Goal: Information Seeking & Learning: Learn about a topic

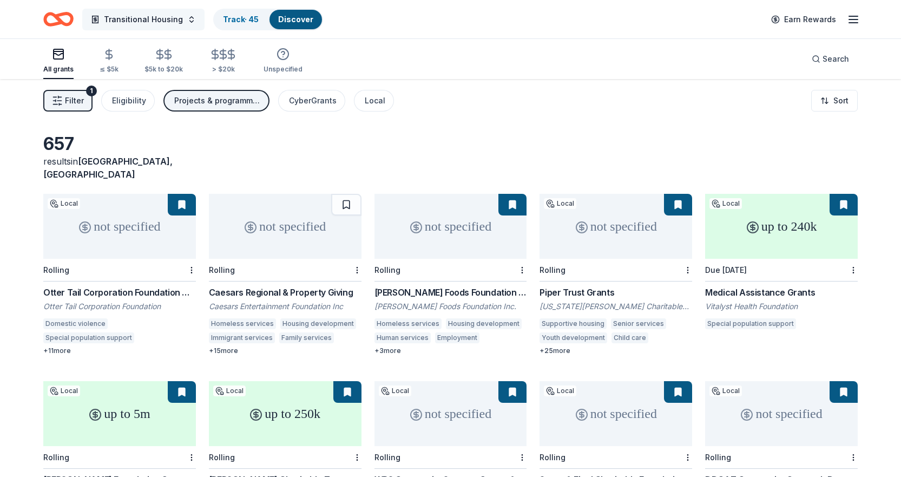
scroll to position [2707, 0]
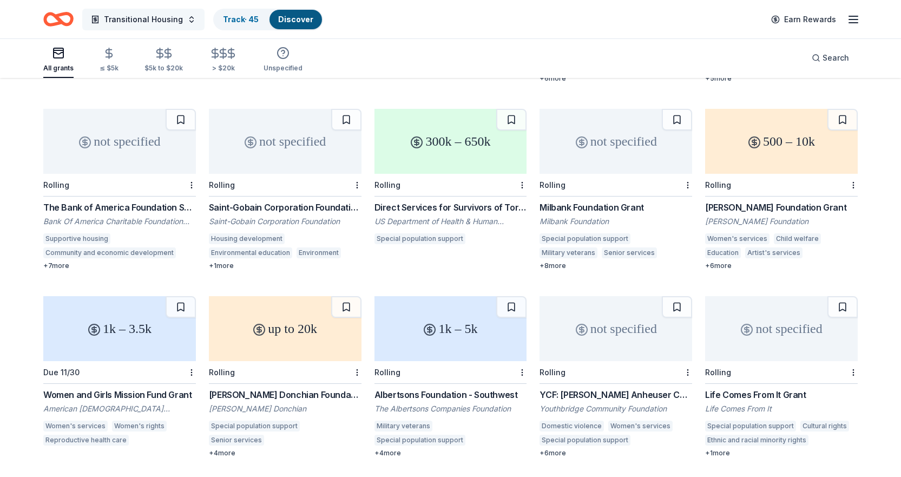
click at [160, 22] on span "Transitional Housing" at bounding box center [143, 19] width 79 height 13
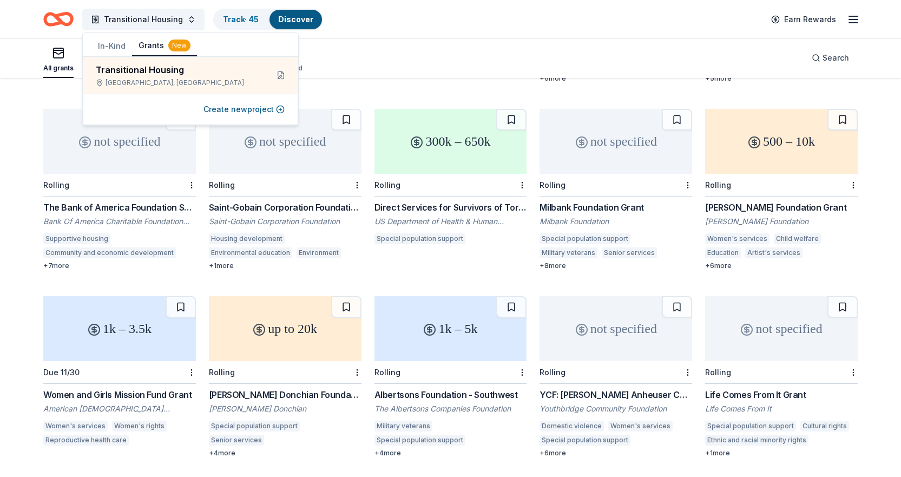
click at [113, 44] on button "In-Kind" at bounding box center [111, 45] width 41 height 19
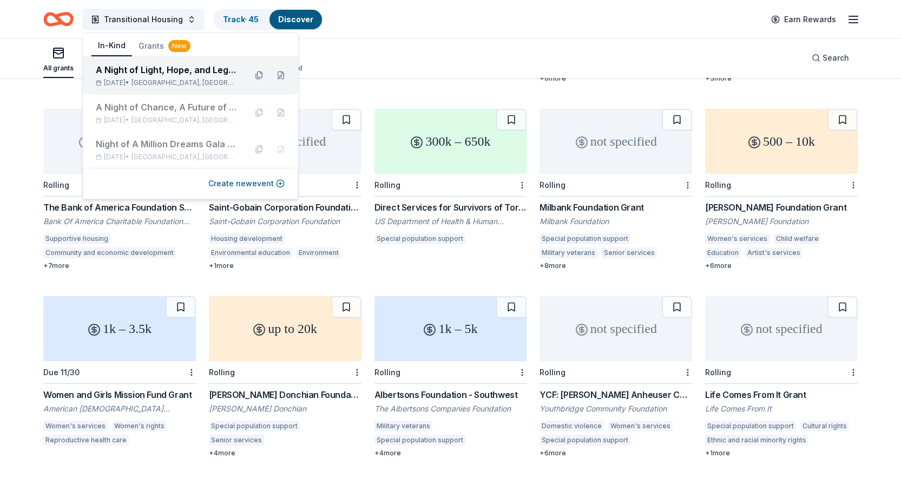
click at [149, 70] on div "A Night of Light, Hope, and Legacy Gala 2026" at bounding box center [167, 69] width 142 height 13
click at [143, 71] on div "A Night of Light, Hope, and Legacy Gala 2026" at bounding box center [167, 69] width 142 height 13
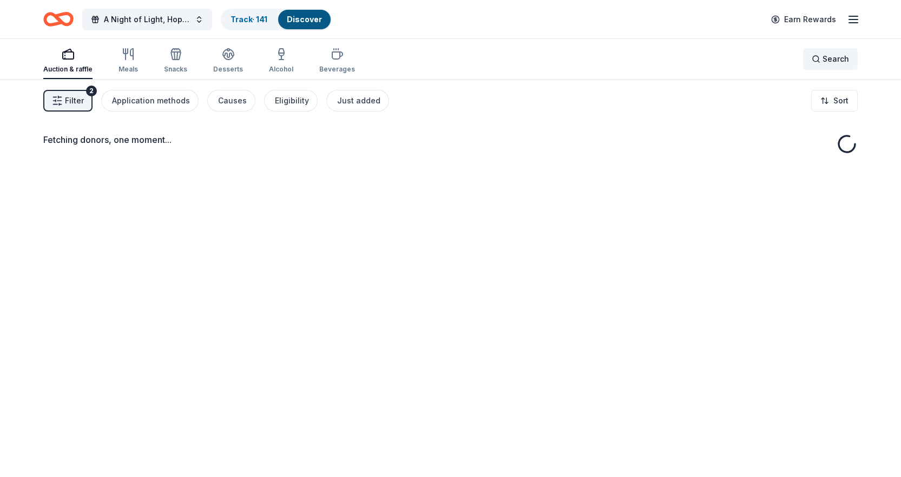
click at [834, 61] on span "Search" at bounding box center [836, 58] width 27 height 13
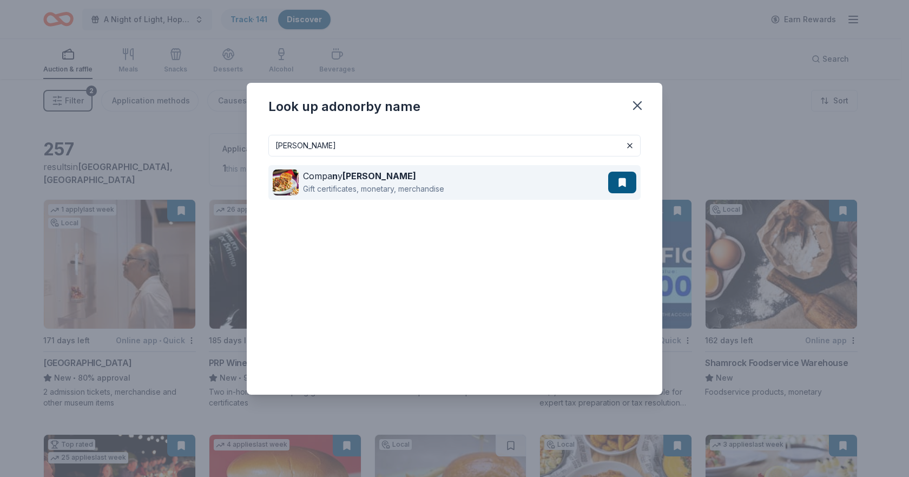
click at [319, 181] on div "Compa n y Brinker" at bounding box center [373, 175] width 141 height 13
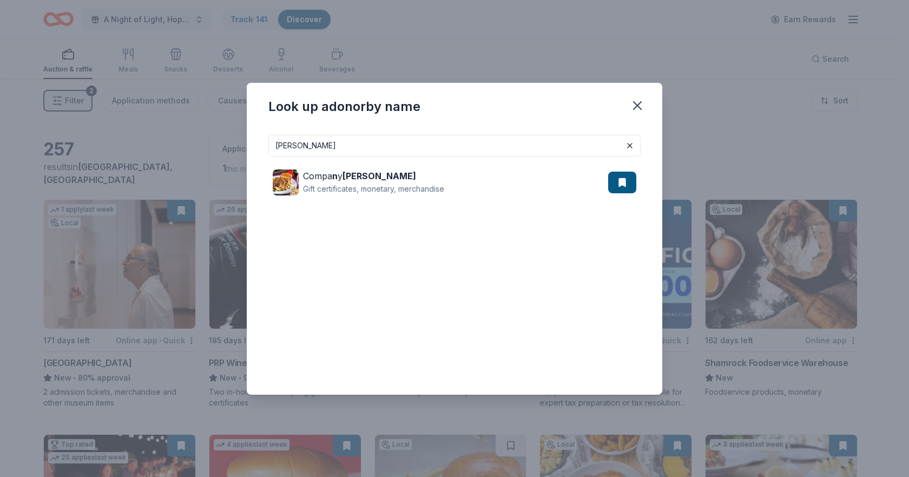
drag, startPoint x: 523, startPoint y: 148, endPoint x: 232, endPoint y: 162, distance: 291.5
click at [232, 162] on div "Look up a donor by name BRINKER Compa n y Brinker Gift certificates, monetary, …" at bounding box center [454, 238] width 909 height 477
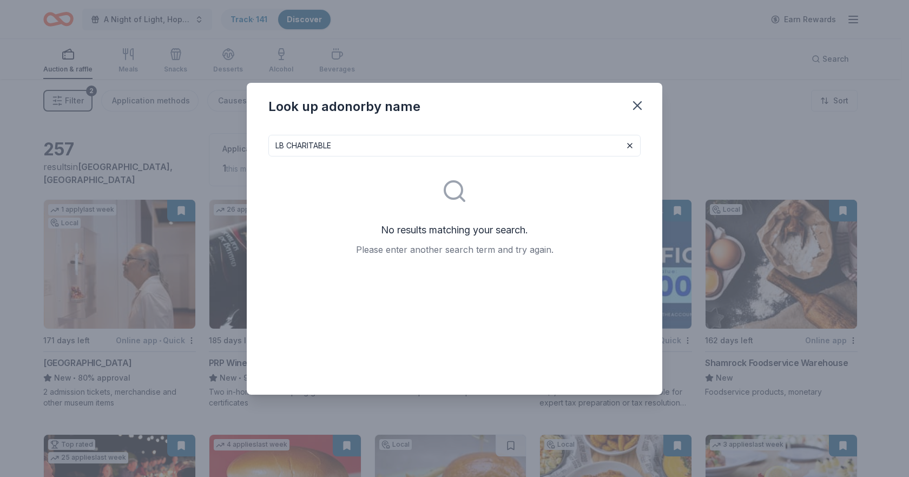
drag, startPoint x: 333, startPoint y: 142, endPoint x: 289, endPoint y: 148, distance: 44.8
click at [289, 148] on input "LB CHARITABLE" at bounding box center [454, 146] width 372 height 22
type input "LB"
click at [641, 104] on icon "button" at bounding box center [637, 105] width 15 height 15
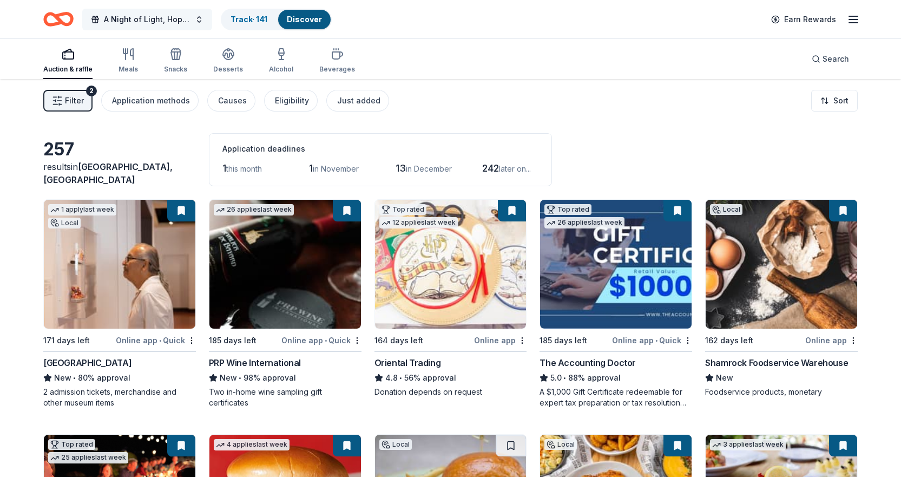
click at [183, 15] on span "A Night of Light, Hope, and Legacy Gala 2026" at bounding box center [147, 19] width 87 height 13
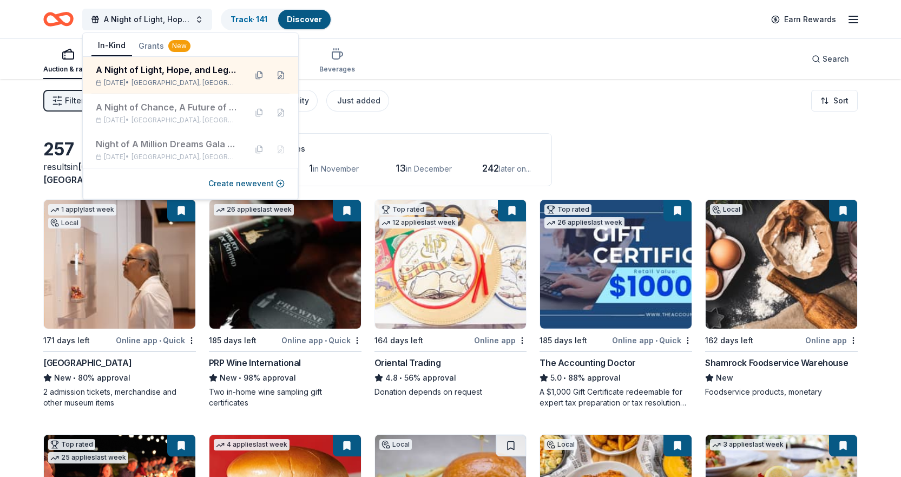
click at [65, 15] on icon "Home" at bounding box center [63, 19] width 17 height 11
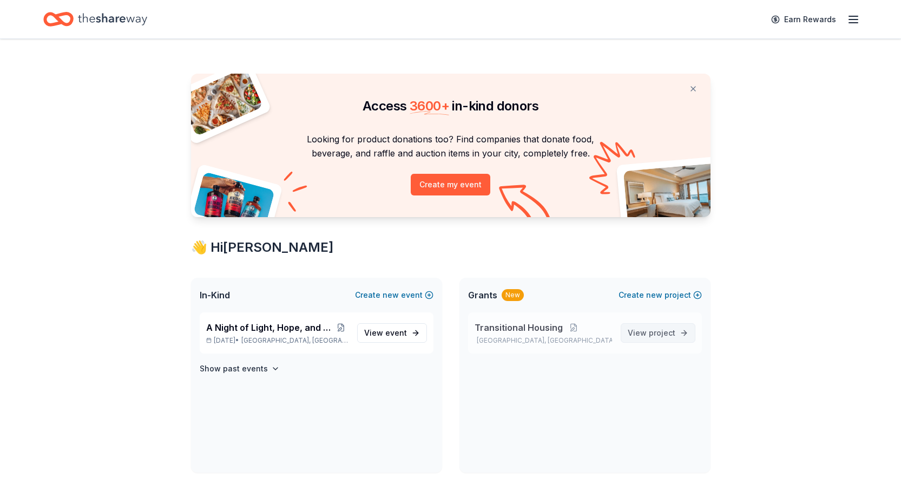
click at [646, 337] on span "View project" at bounding box center [652, 332] width 48 height 13
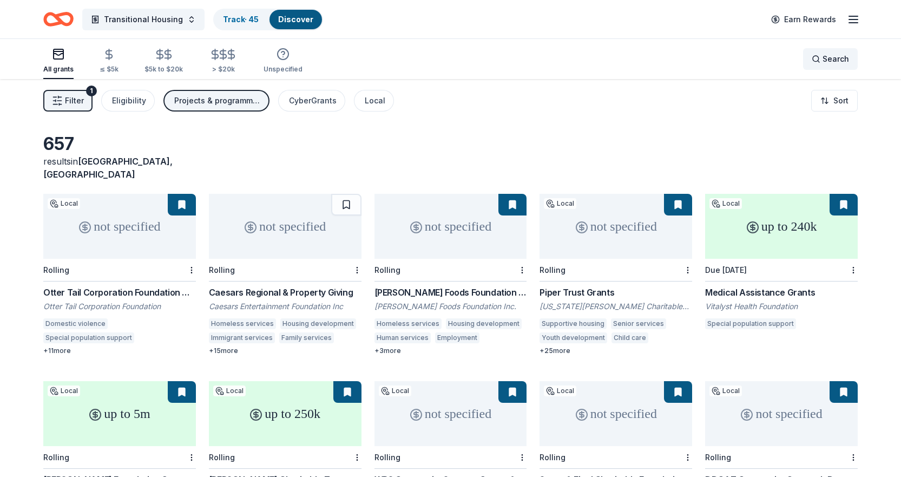
click at [828, 58] on span "Search" at bounding box center [836, 58] width 27 height 13
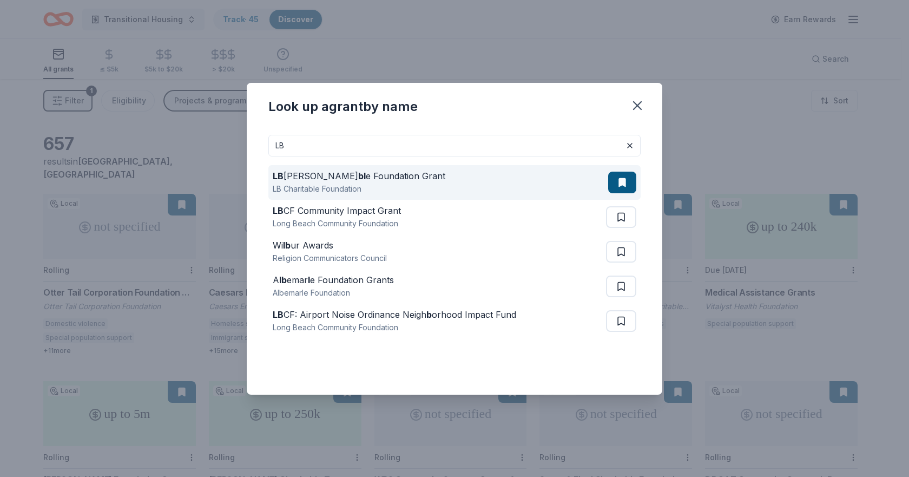
type input "LB"
click at [296, 173] on div "LB Charita bl e Foundation Grant" at bounding box center [359, 175] width 173 height 13
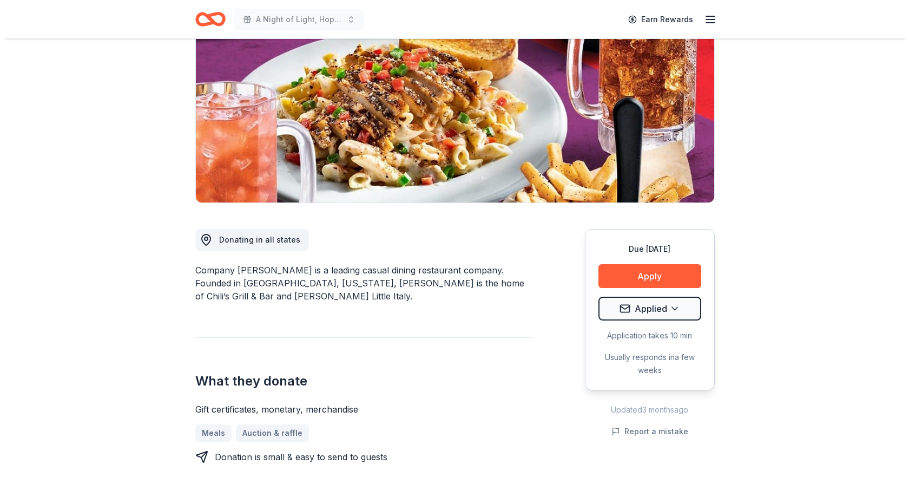
scroll to position [271, 0]
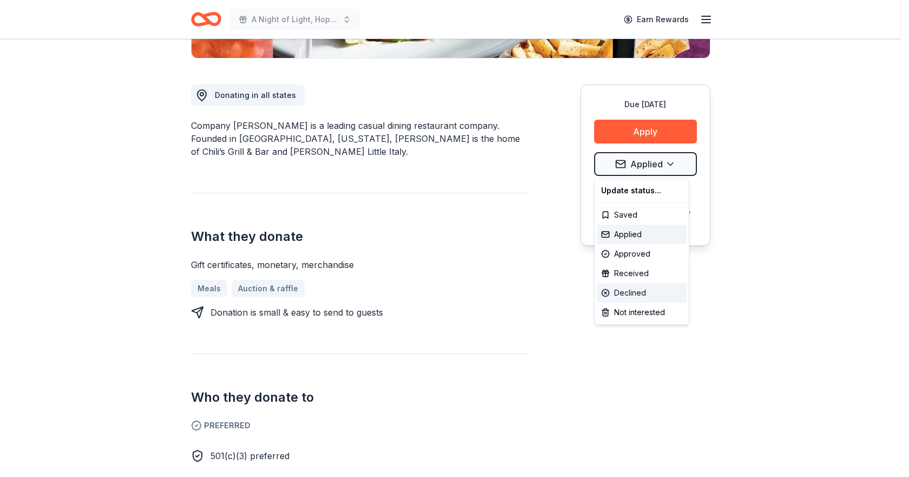
click at [627, 288] on div "Declined" at bounding box center [642, 292] width 90 height 19
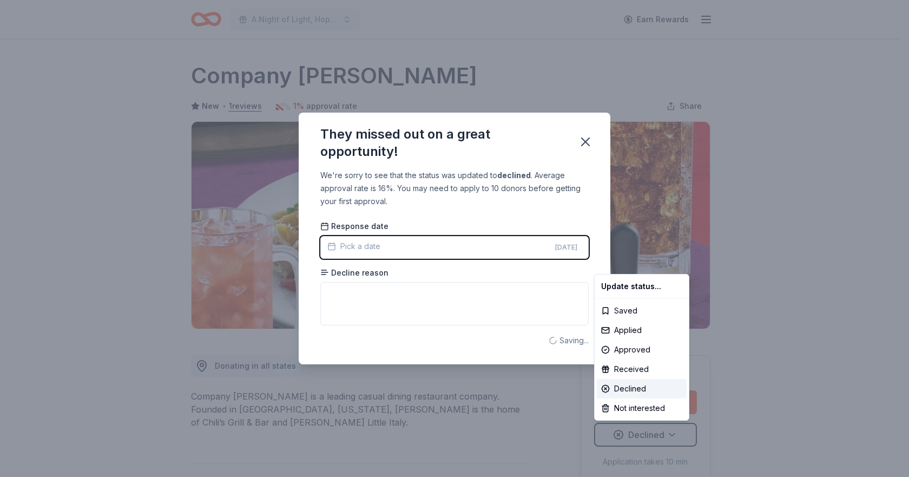
scroll to position [0, 0]
click at [384, 304] on html "A Night of Light, Hope, and Legacy Gala 2026 Earn Rewards Due in 162 days Share…" at bounding box center [454, 238] width 909 height 477
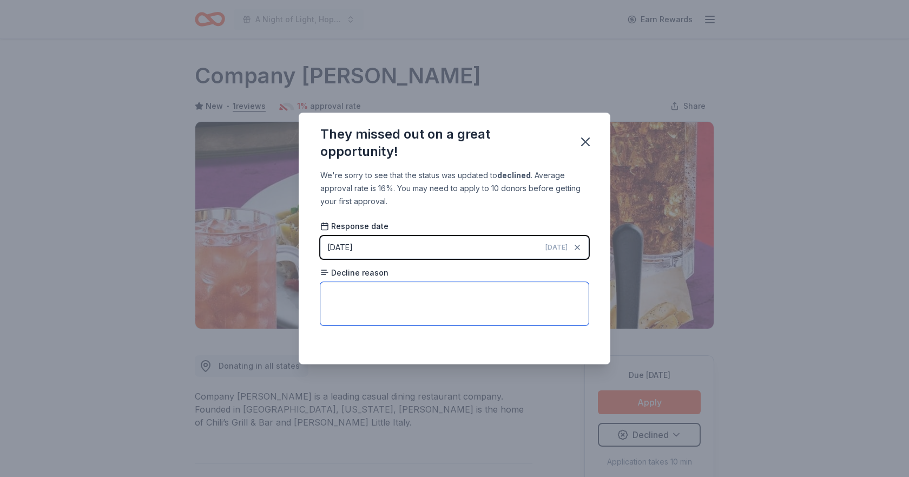
click at [351, 294] on textarea at bounding box center [454, 303] width 268 height 43
paste textarea "Dear Christie Hetman, We hope this message finds you well. This year, we've bee…"
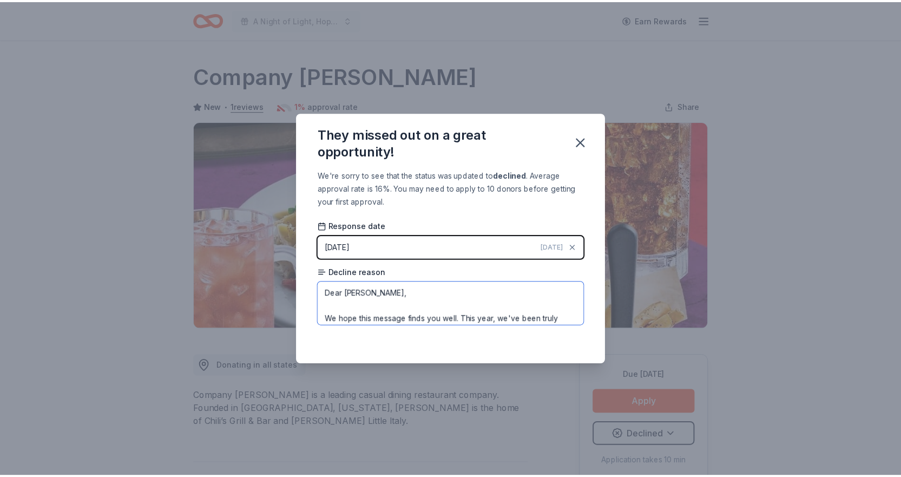
scroll to position [207, 0]
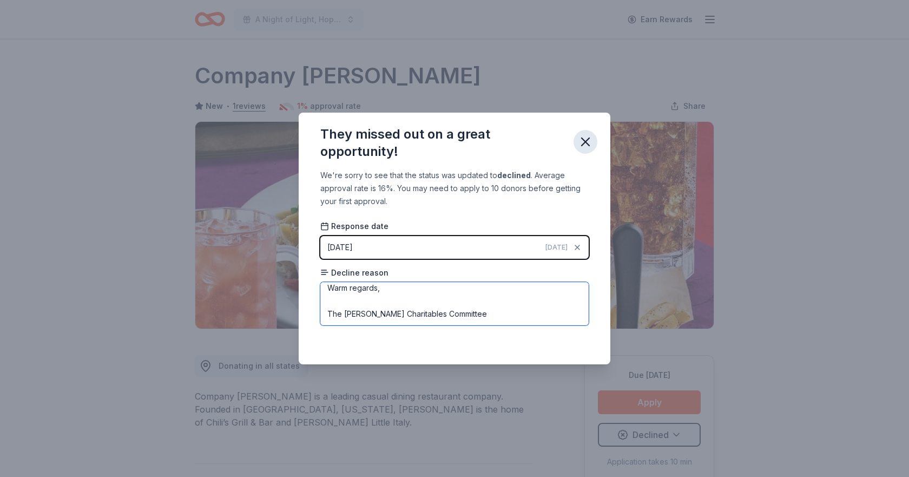
type textarea "Dear Christie Hetman, We hope this message finds you well. This year, we've bee…"
click at [589, 139] on icon "button" at bounding box center [586, 142] width 8 height 8
